Goal: Navigation & Orientation: Find specific page/section

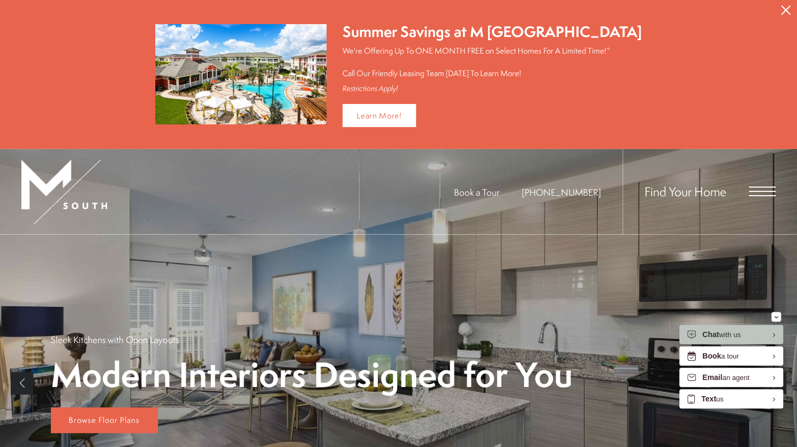
click at [700, 195] on span "Find Your Home" at bounding box center [686, 191] width 82 height 17
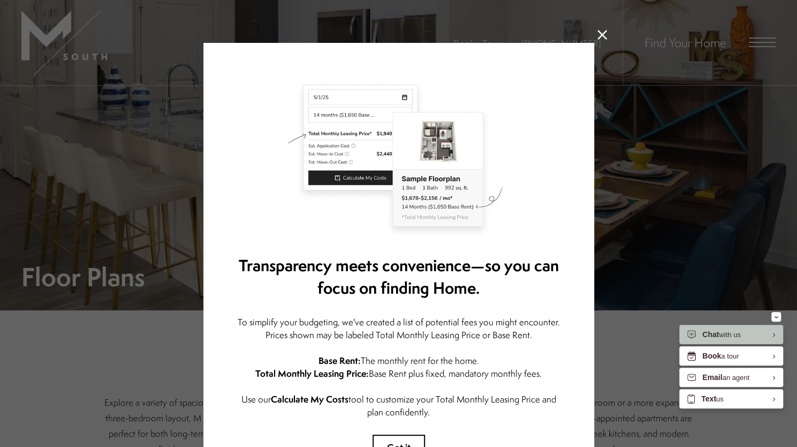
scroll to position [89, 0]
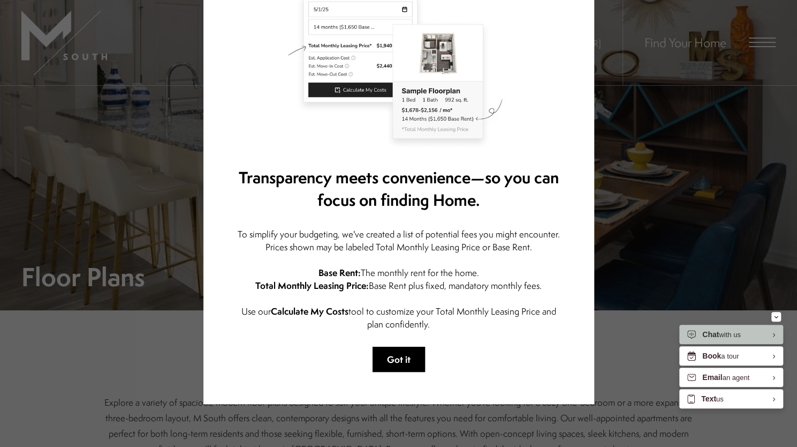
click at [393, 363] on button "Got it" at bounding box center [399, 358] width 52 height 25
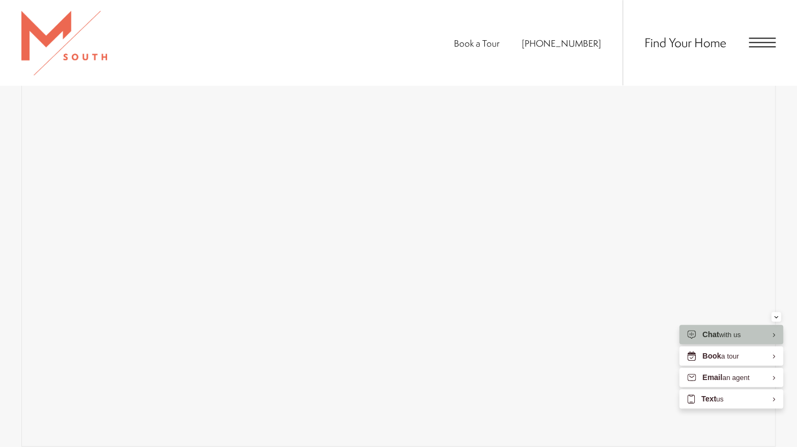
scroll to position [536, 0]
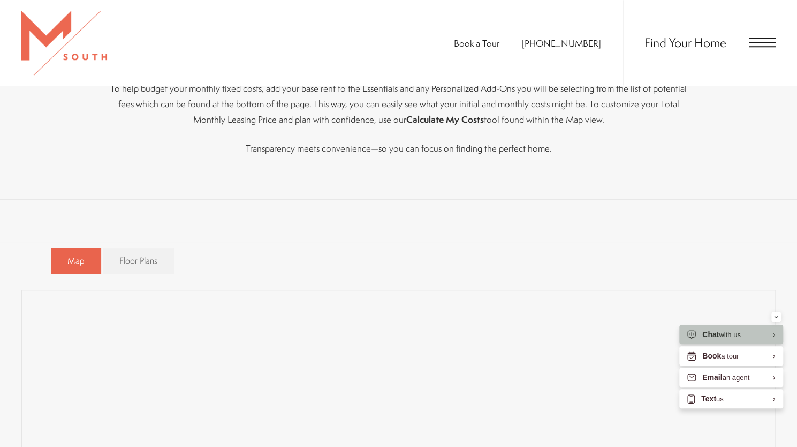
click at [67, 64] on img at bounding box center [64, 43] width 86 height 64
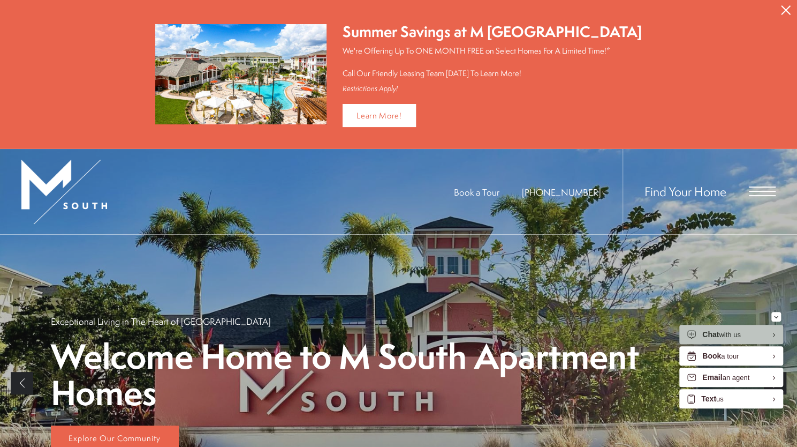
click at [764, 195] on span "Open Menu" at bounding box center [762, 195] width 27 height 1
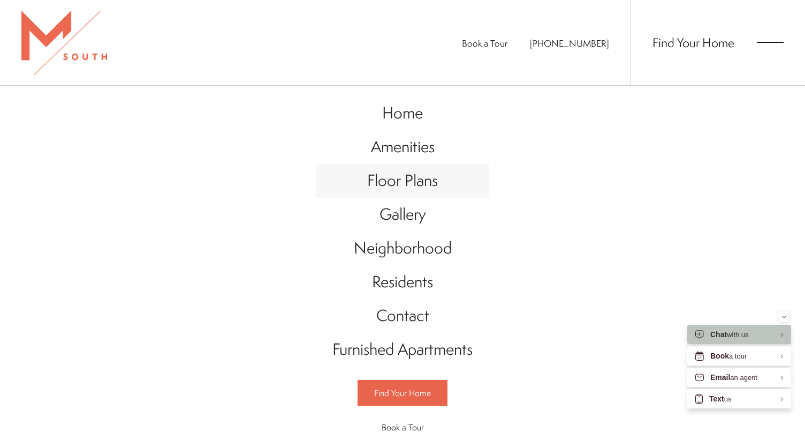
click at [395, 178] on span "Floor Plans" at bounding box center [402, 180] width 71 height 22
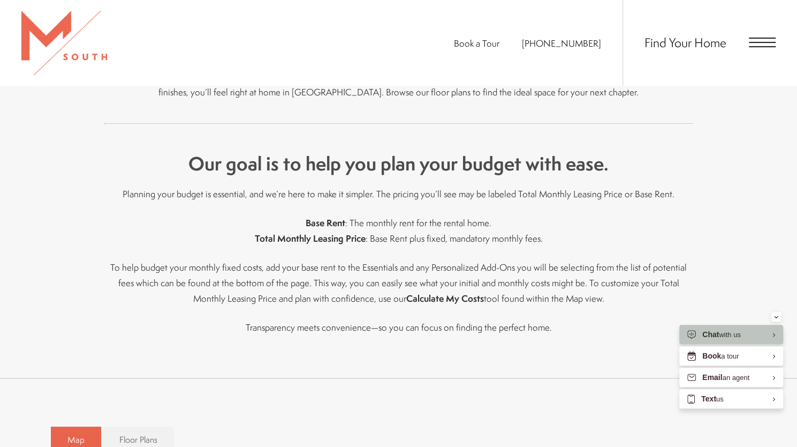
scroll to position [536, 0]
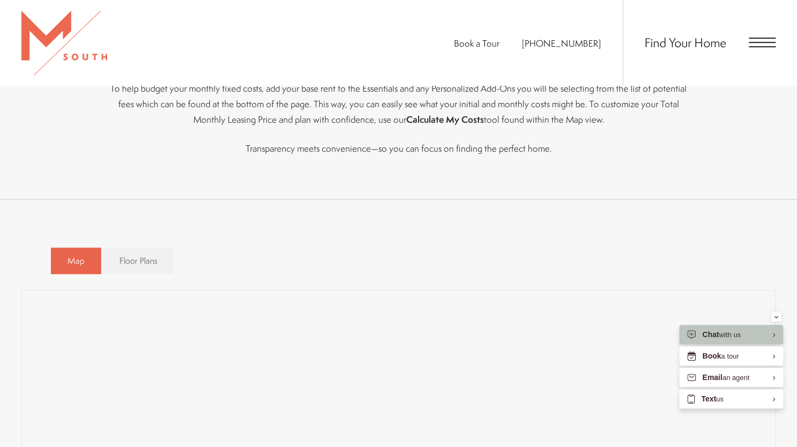
click at [184, 265] on div "Map Floor Plans Bedrooms 1 Bedroom 2 Bedroom 3 Bedroom" at bounding box center [399, 260] width 696 height 37
click at [630, 260] on div "Map Floor Plans Bedrooms 1 Bedroom 2 Bedroom 3 Bedroom" at bounding box center [399, 260] width 696 height 37
click at [146, 264] on span "Floor Plans" at bounding box center [138, 260] width 38 height 12
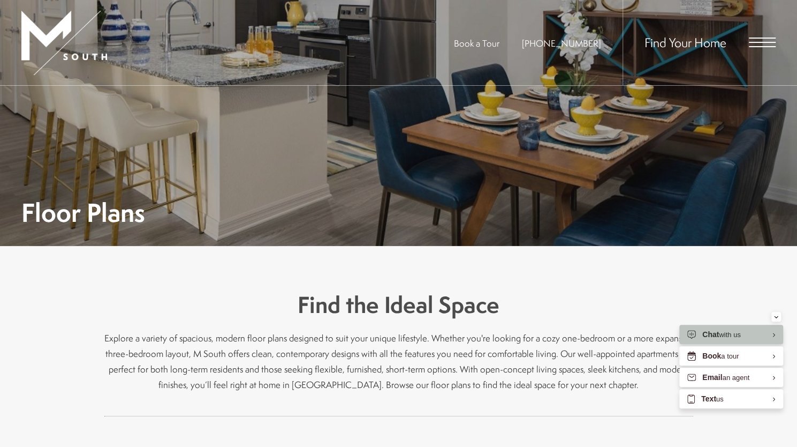
scroll to position [0, 0]
